Goal: Task Accomplishment & Management: Manage account settings

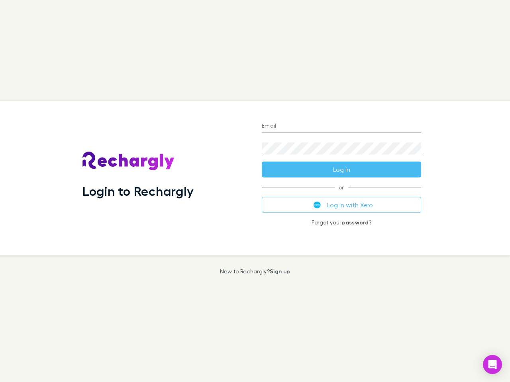
click at [255, 191] on div "Login to Rechargly" at bounding box center [165, 178] width 179 height 154
click at [341, 127] on input "Email" at bounding box center [341, 126] width 159 height 13
click at [341, 170] on button "Log in" at bounding box center [341, 170] width 159 height 16
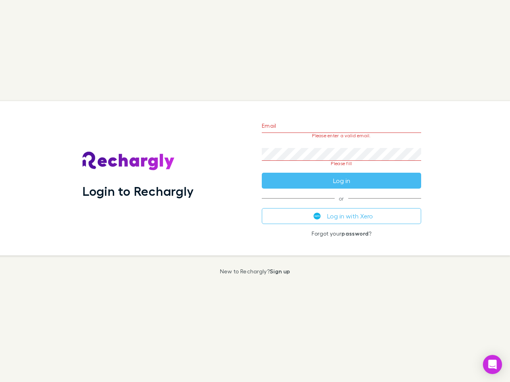
click at [341, 205] on div "Email Please enter a valid email. Password Please fill Log in or Log in with Xe…" at bounding box center [341, 178] width 172 height 154
click at [492, 365] on icon "Open Intercom Messenger" at bounding box center [492, 365] width 8 height 10
